Goal: Feedback & Contribution: Submit feedback/report problem

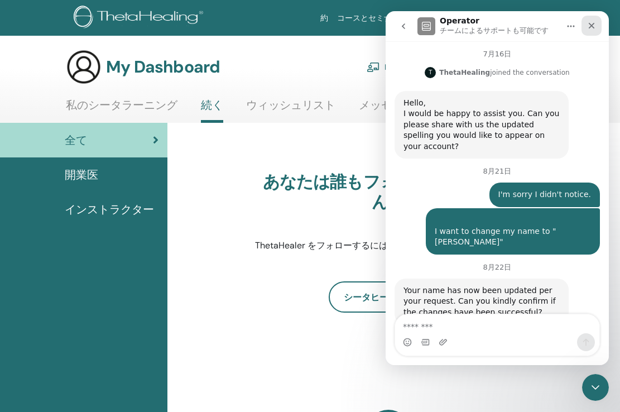
scroll to position [567, 0]
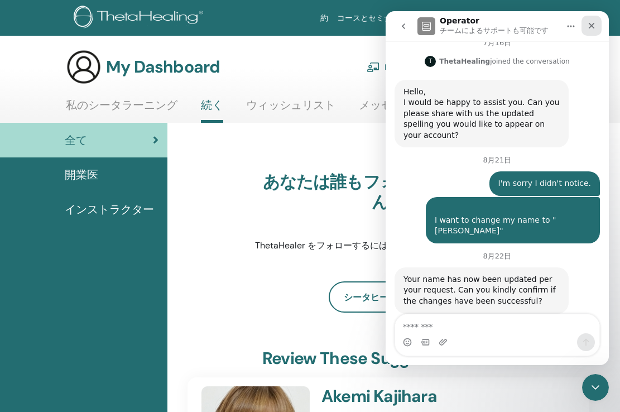
click at [591, 28] on icon "クローズ" at bounding box center [591, 25] width 9 height 9
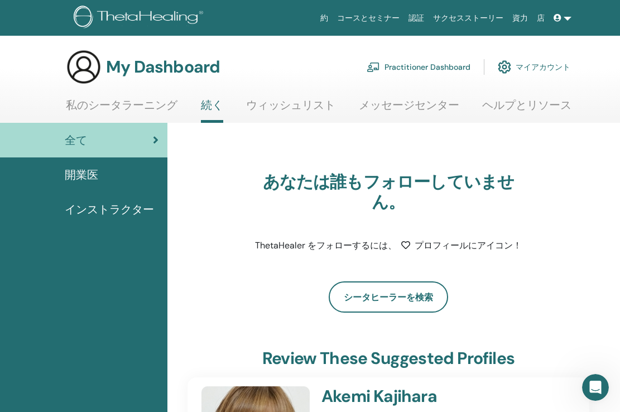
click at [540, 64] on link "マイアカウント" at bounding box center [534, 67] width 73 height 25
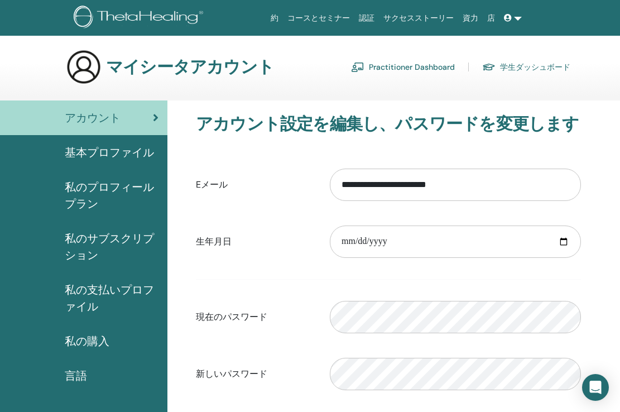
click at [131, 156] on span "基本プロファイル" at bounding box center [109, 152] width 89 height 17
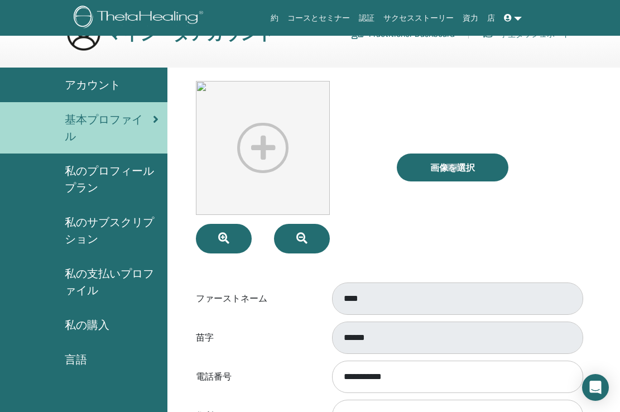
scroll to position [37, 0]
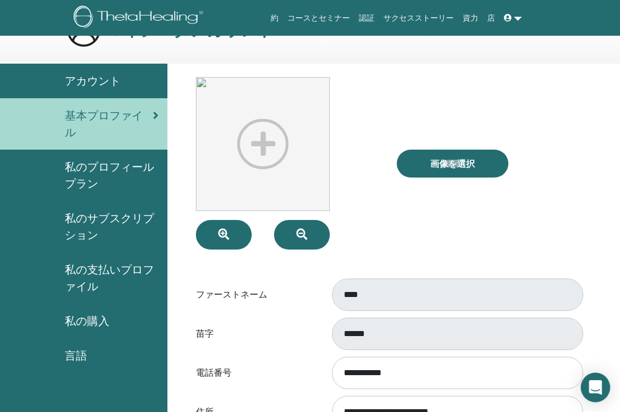
click at [592, 391] on icon "Open Intercom Messenger" at bounding box center [595, 387] width 13 height 15
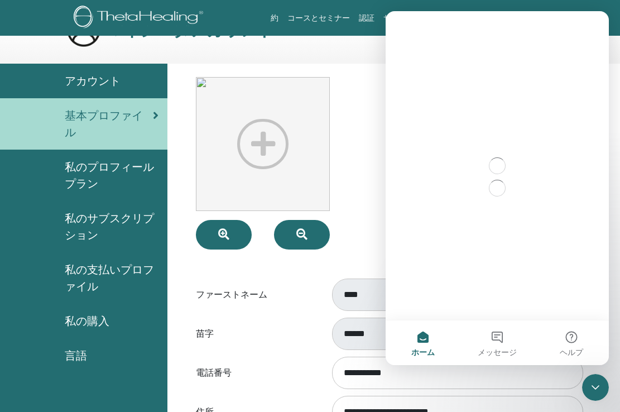
scroll to position [0, 0]
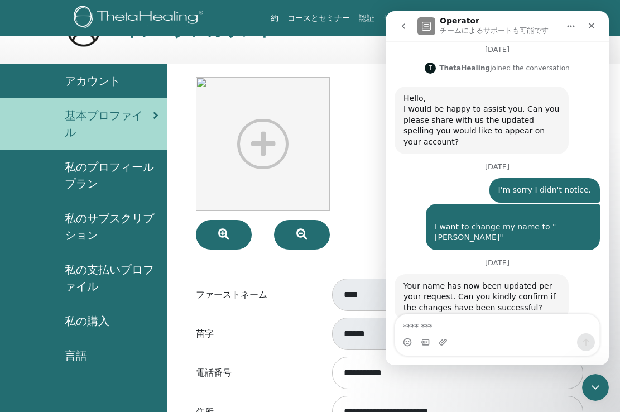
scroll to position [567, 0]
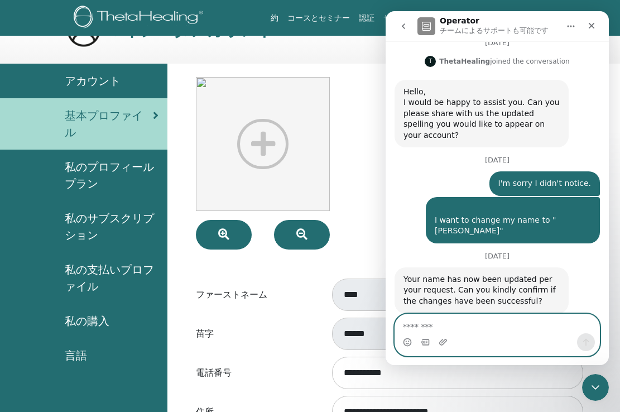
paste textarea "**********"
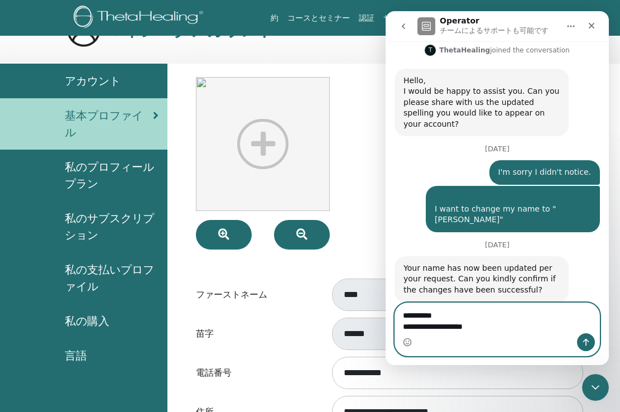
type textarea "**********"
click at [584, 343] on icon "メッセージを送信…" at bounding box center [585, 342] width 9 height 9
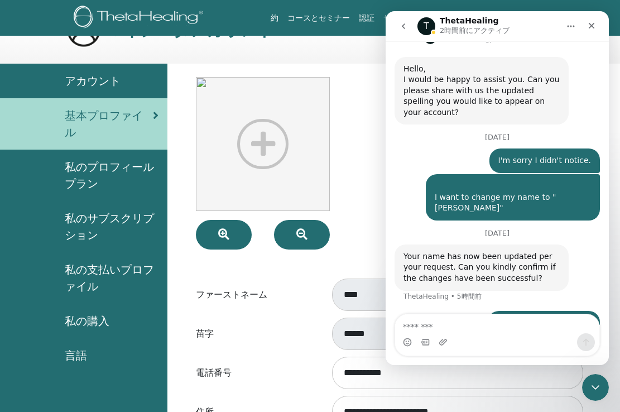
scroll to position [612, 0]
